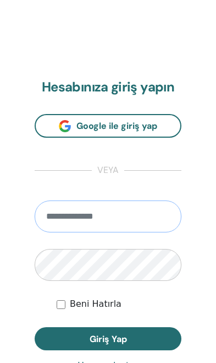
click at [56, 221] on input "email" at bounding box center [108, 216] width 147 height 32
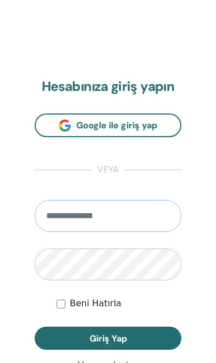
scroll to position [556, 0]
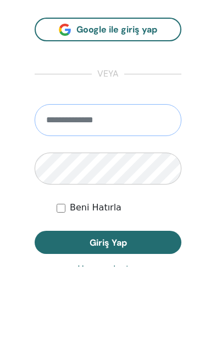
type input "**********"
click at [108, 327] on button "Giriş Yap" at bounding box center [108, 338] width 147 height 23
click at [56, 327] on button "Giriş Yap" at bounding box center [108, 338] width 147 height 23
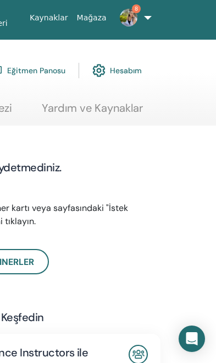
scroll to position [0, 422]
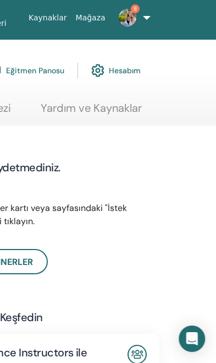
click at [121, 64] on link "Hesabım" at bounding box center [116, 70] width 50 height 24
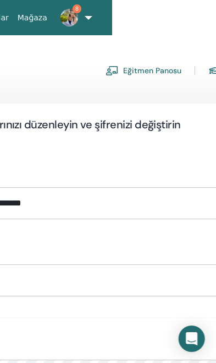
scroll to position [0, 257]
click at [135, 71] on link "Eğitmen Panosu" at bounding box center [144, 71] width 76 height 18
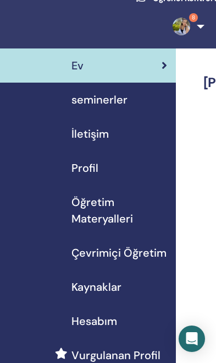
scroll to position [73, 0]
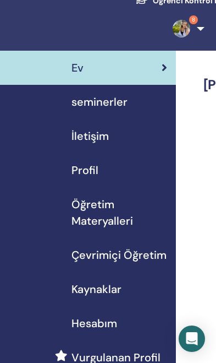
click at [127, 102] on div "seminerler" at bounding box center [88, 102] width 159 height 17
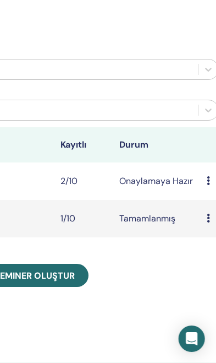
scroll to position [238, 353]
click at [209, 178] on icon at bounding box center [208, 180] width 3 height 9
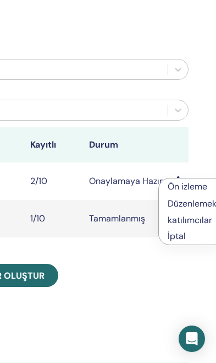
scroll to position [238, 382]
click at [207, 219] on link "katılımcılar" at bounding box center [191, 220] width 45 height 12
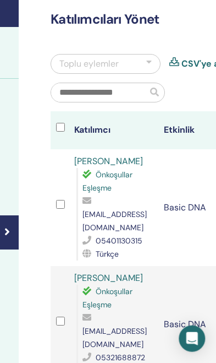
scroll to position [158, 201]
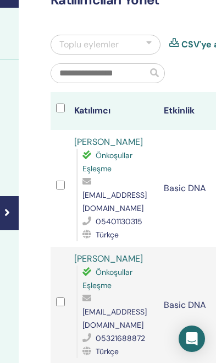
click at [73, 174] on td "Nurcan Türker Önkoşullar Eşleşme 51hayriyeahmet@gmail.com 05401130315 Türkçe" at bounding box center [114, 188] width 90 height 117
click at [57, 172] on td at bounding box center [60, 188] width 18 height 117
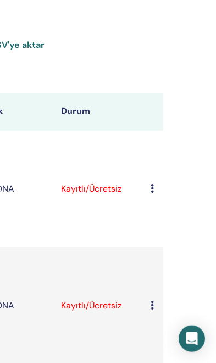
scroll to position [157, 402]
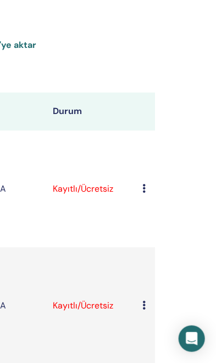
click at [150, 173] on td "Kaydı İptal Et Otomatik onaylama Ücretli Olarak İşaretle Ödenmemiş olarak işare…" at bounding box center [146, 188] width 18 height 117
click at [149, 182] on div "Kaydı İptal Et Otomatik onaylama Ücretli Olarak İşaretle Ödenmemiş olarak işare…" at bounding box center [146, 188] width 7 height 13
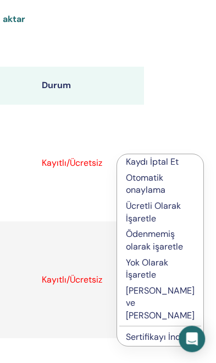
click at [169, 196] on p "Otomatik onaylama" at bounding box center [160, 184] width 69 height 25
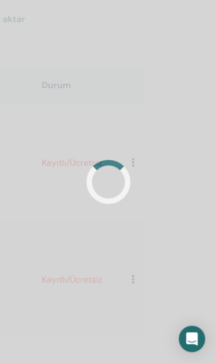
scroll to position [183, 413]
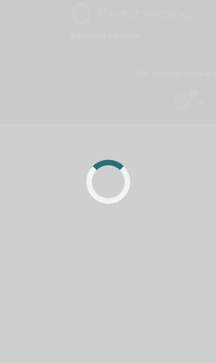
scroll to position [183, 413]
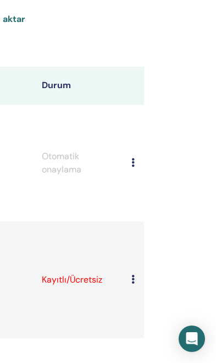
click at [135, 275] on icon at bounding box center [133, 279] width 3 height 9
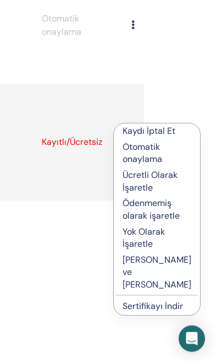
scroll to position [321, 413]
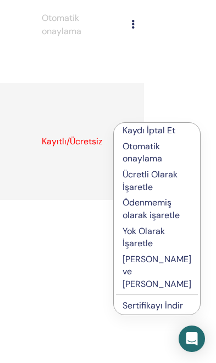
click at [126, 290] on p "[PERSON_NAME] ve [PERSON_NAME]" at bounding box center [157, 271] width 69 height 37
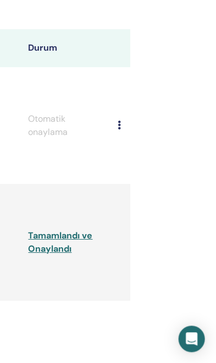
scroll to position [221, 427]
click at [121, 119] on div "Kaydı İptal Et Otomatik onaylama Ücretli Olarak İşaretle Ödenmemiş olarak işare…" at bounding box center [120, 125] width 7 height 13
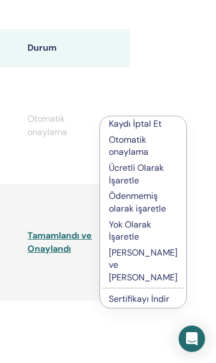
click at [119, 283] on p "[PERSON_NAME] ve [PERSON_NAME]" at bounding box center [143, 265] width 69 height 37
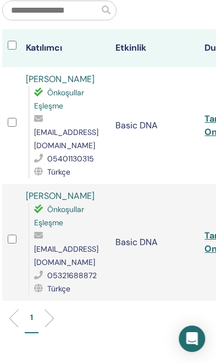
scroll to position [221, 271]
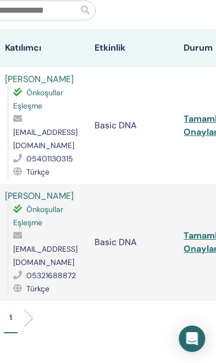
click at [198, 117] on link "Tamamlandı ve Onaylandı" at bounding box center [216, 125] width 64 height 25
